Goal: Information Seeking & Learning: Learn about a topic

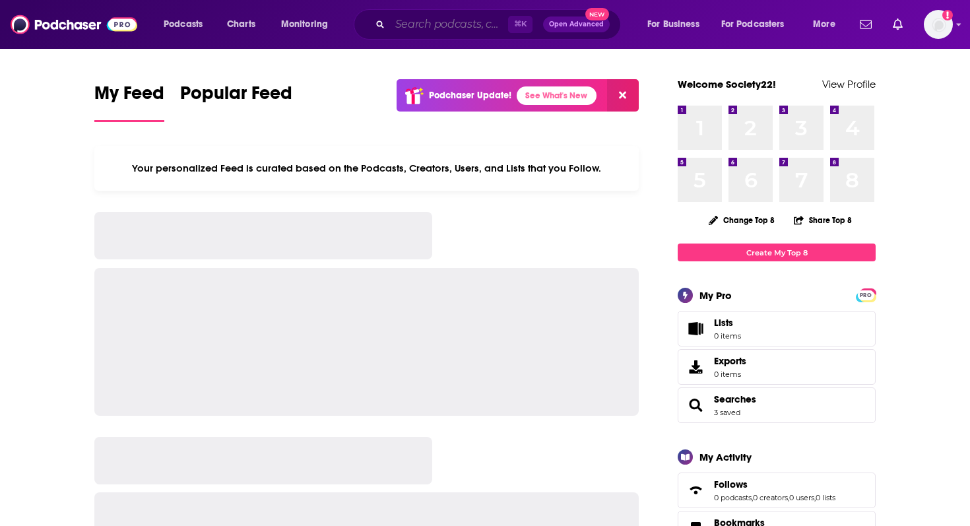
click at [444, 29] on input "Search podcasts, credits, & more..." at bounding box center [449, 24] width 118 height 21
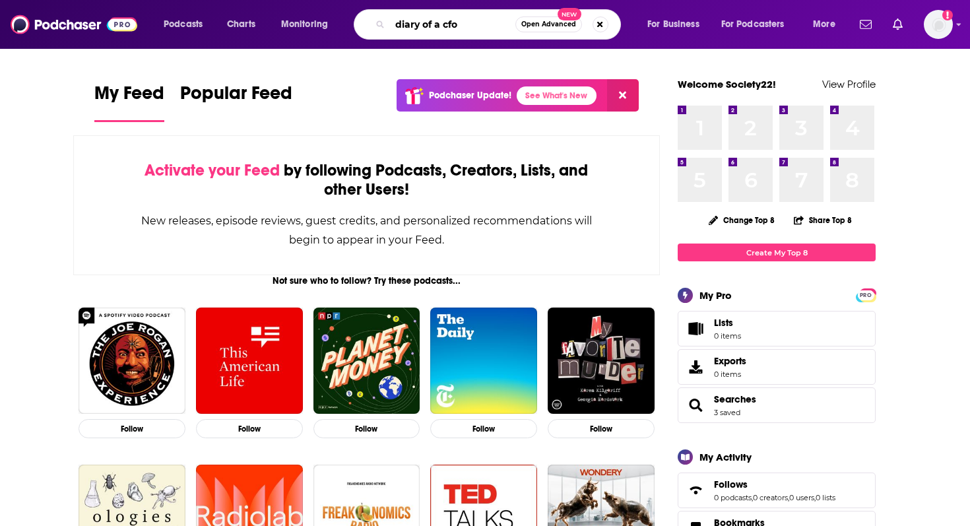
type input "diary of a cfo"
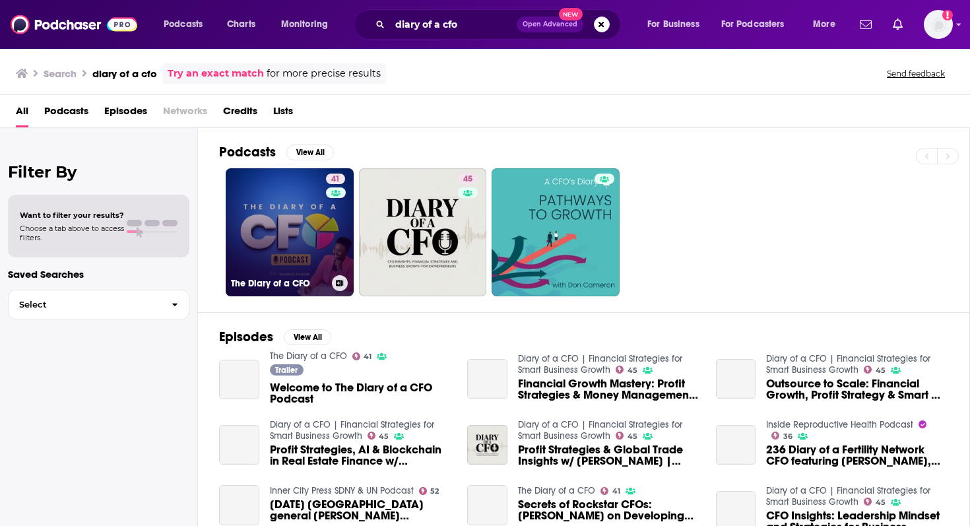
click at [300, 262] on link "41 The Diary of a CFO" at bounding box center [290, 232] width 128 height 128
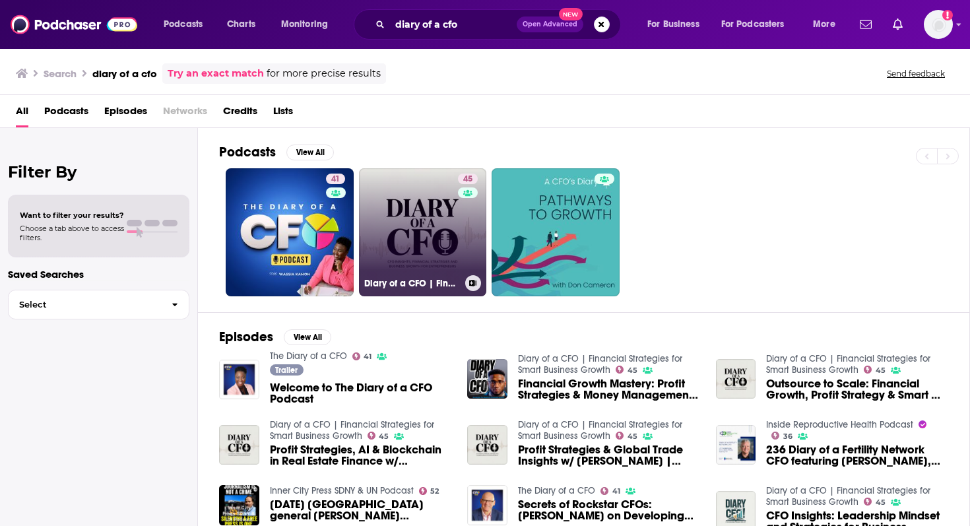
click at [405, 253] on link "45 Diary of a CFO | Financial Strategies for Smart Business Growth" at bounding box center [423, 232] width 128 height 128
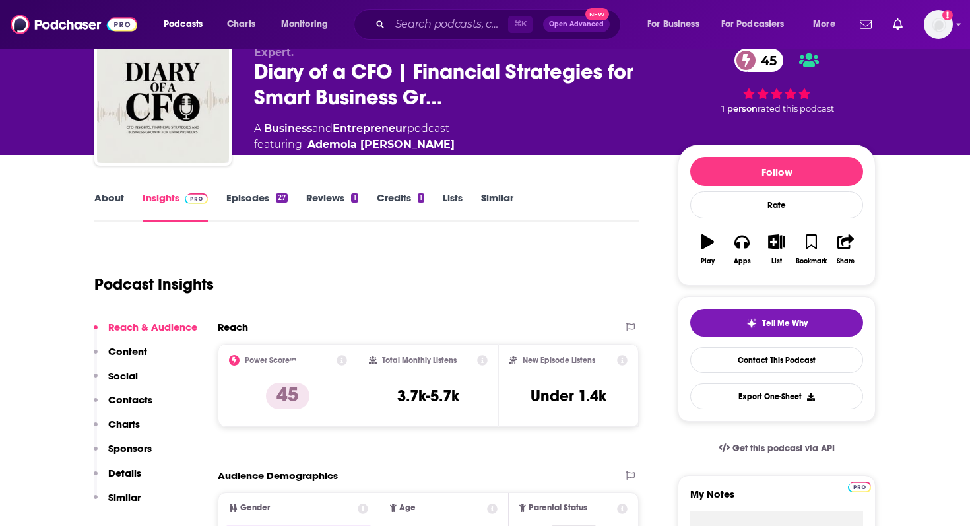
scroll to position [61, 0]
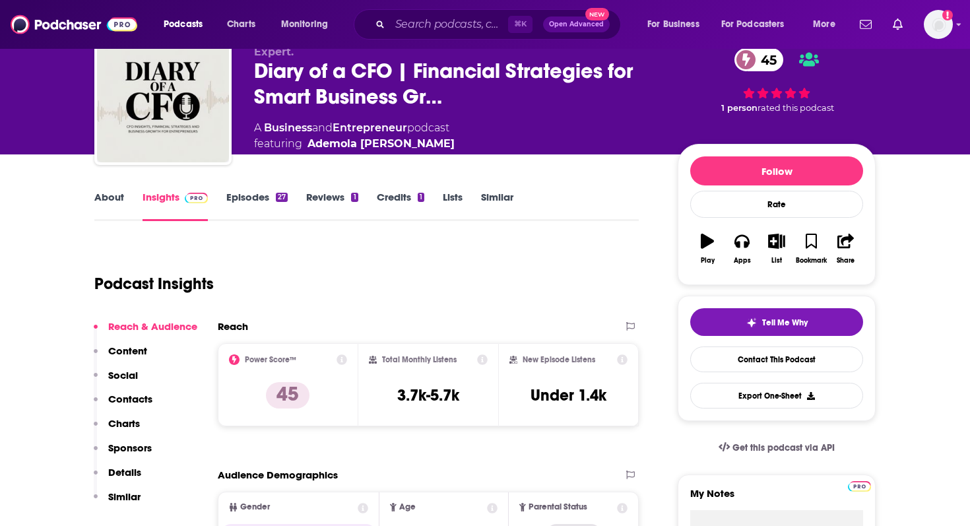
click at [111, 201] on link "About" at bounding box center [109, 206] width 30 height 30
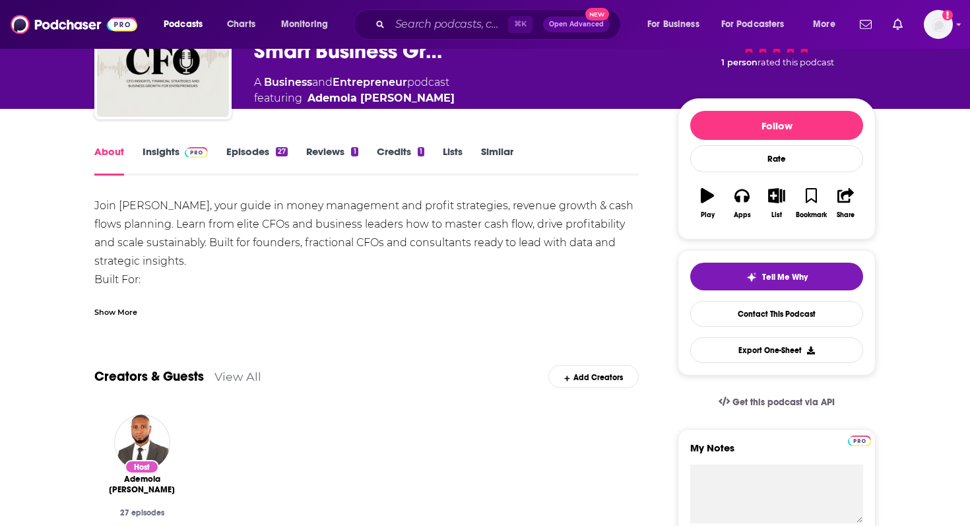
scroll to position [106, 0]
